Goal: Information Seeking & Learning: Learn about a topic

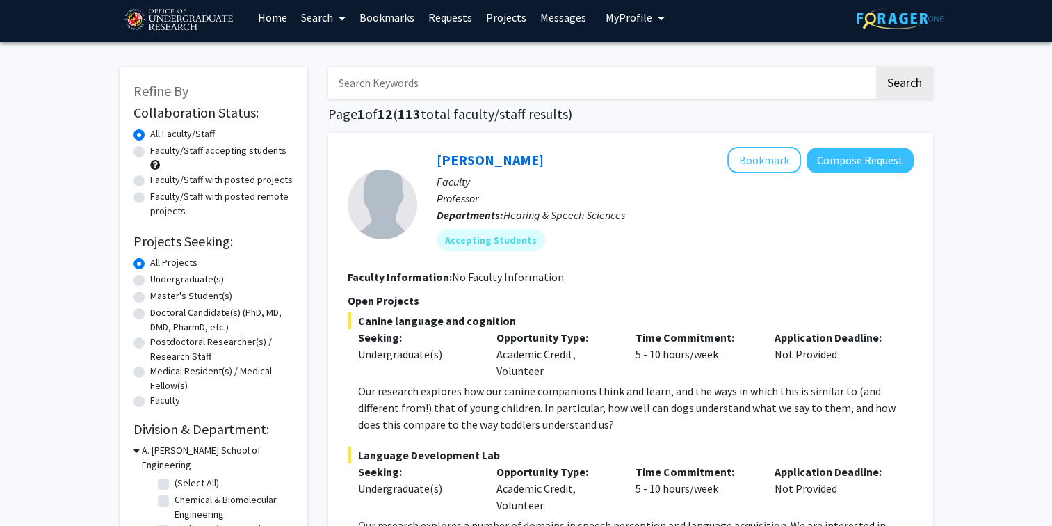
scroll to position [9, 0]
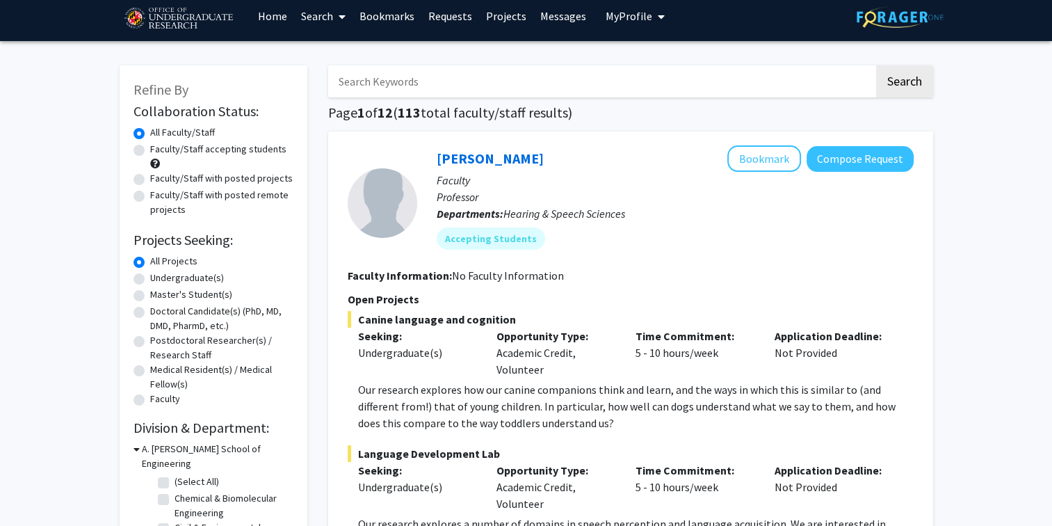
click at [158, 276] on label "Undergraduate(s)" at bounding box center [187, 277] width 74 height 15
click at [158, 276] on input "Undergraduate(s)" at bounding box center [154, 274] width 9 height 9
radio input "true"
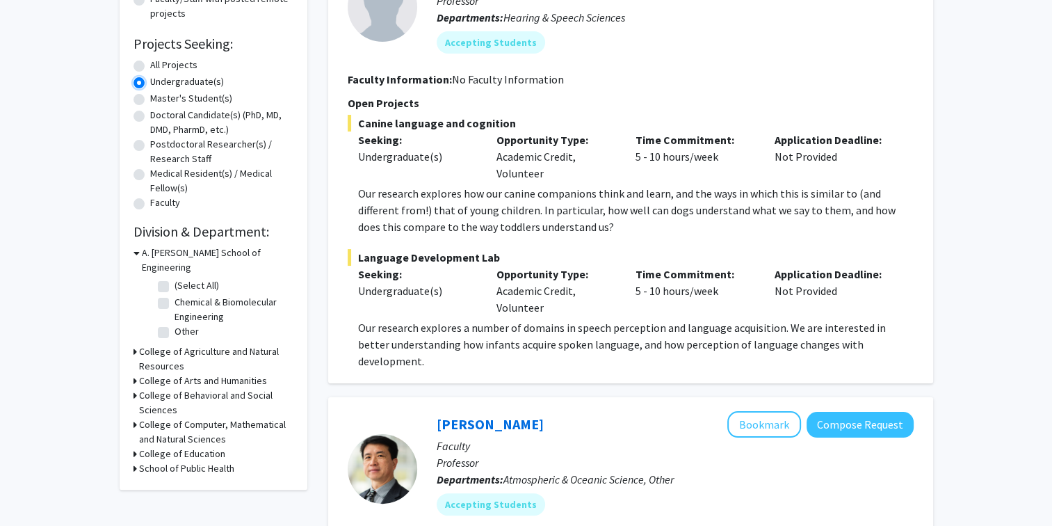
scroll to position [206, 0]
click at [132, 410] on div "Refine By Collaboration Status: Collaboration Status All Faculty/Staff Collabor…" at bounding box center [214, 179] width 188 height 620
click at [134, 417] on icon at bounding box center [135, 424] width 3 height 15
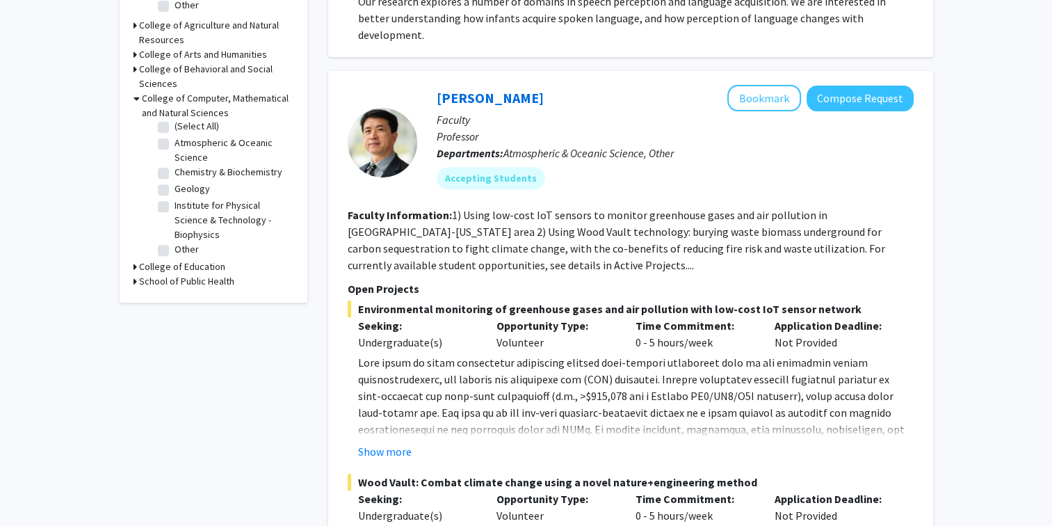
scroll to position [0, 0]
click at [175, 195] on label "Geology" at bounding box center [192, 193] width 35 height 15
click at [175, 195] on input "Geology" at bounding box center [179, 190] width 9 height 9
checkbox input "true"
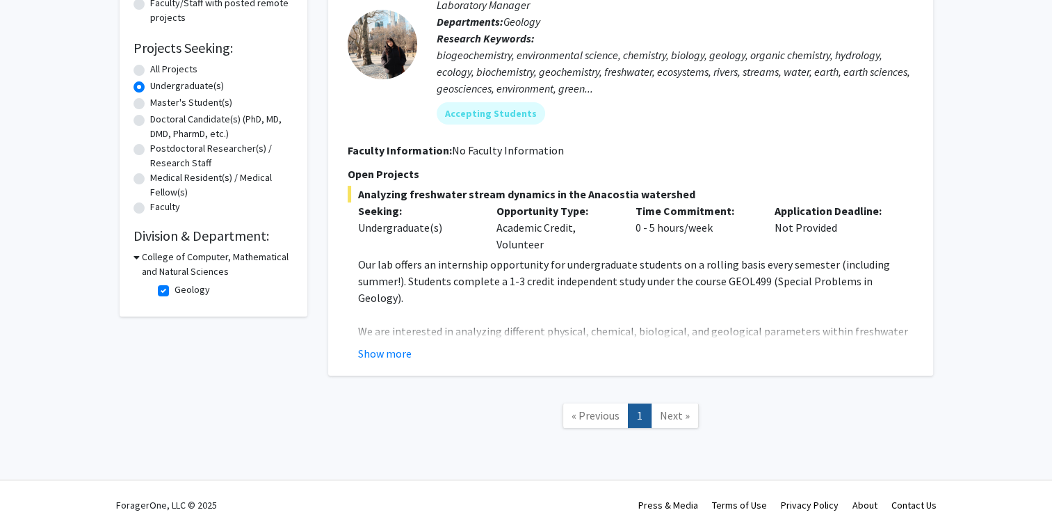
scroll to position [204, 0]
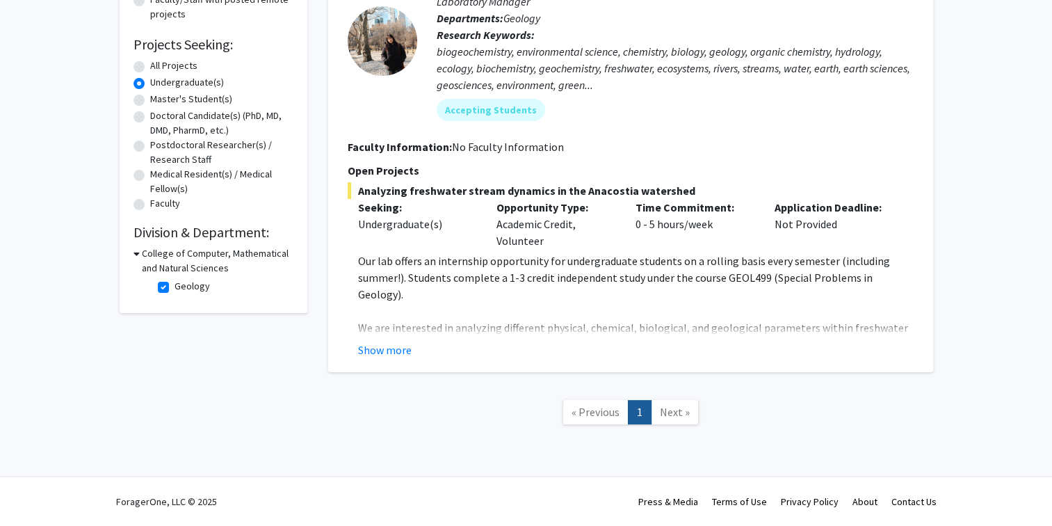
click at [163, 279] on fg-checkbox "Geology Geology" at bounding box center [224, 287] width 132 height 17
click at [175, 286] on label "Geology" at bounding box center [192, 286] width 35 height 15
click at [175, 286] on input "Geology" at bounding box center [179, 283] width 9 height 9
checkbox input "false"
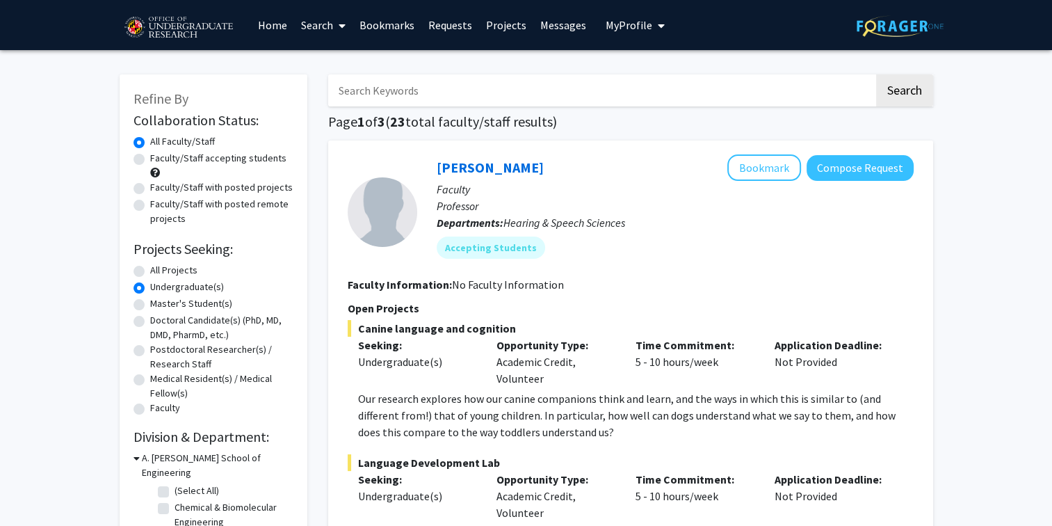
click at [433, 76] on input "Search Keywords" at bounding box center [601, 90] width 546 height 32
type input "data science"
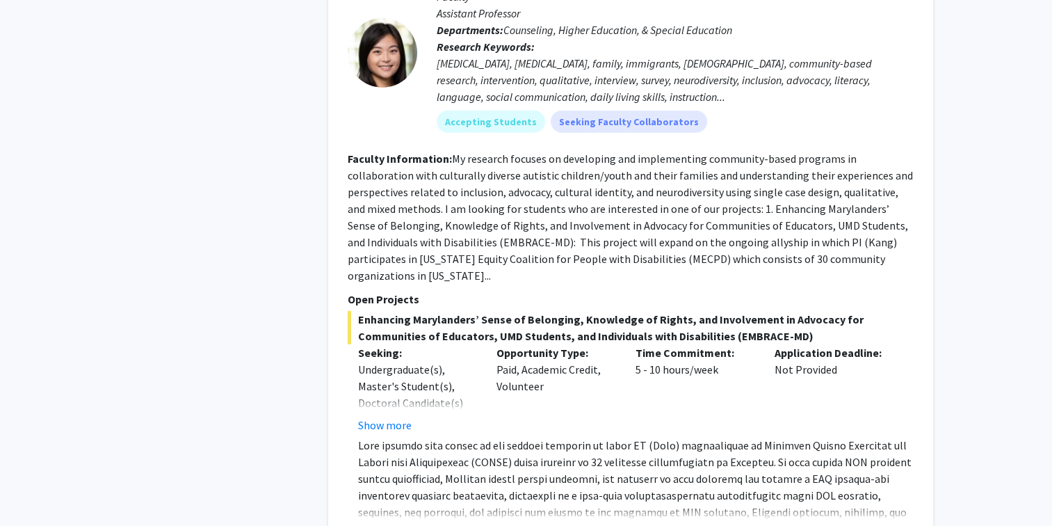
scroll to position [4071, 0]
